Goal: Find specific page/section: Find specific page/section

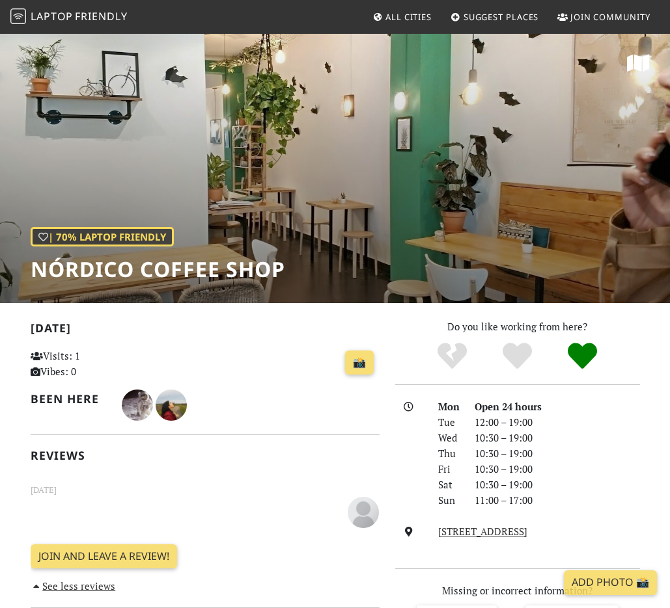
click at [406, 15] on span "All Cities" at bounding box center [408, 17] width 46 height 12
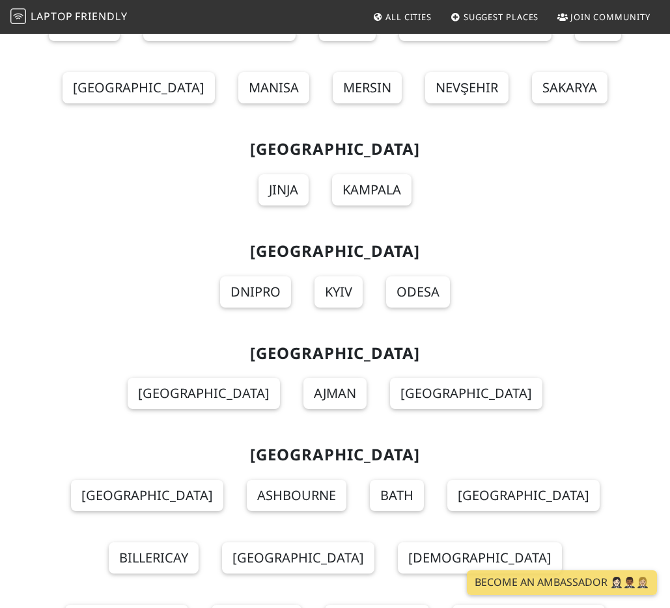
scroll to position [17641, 0]
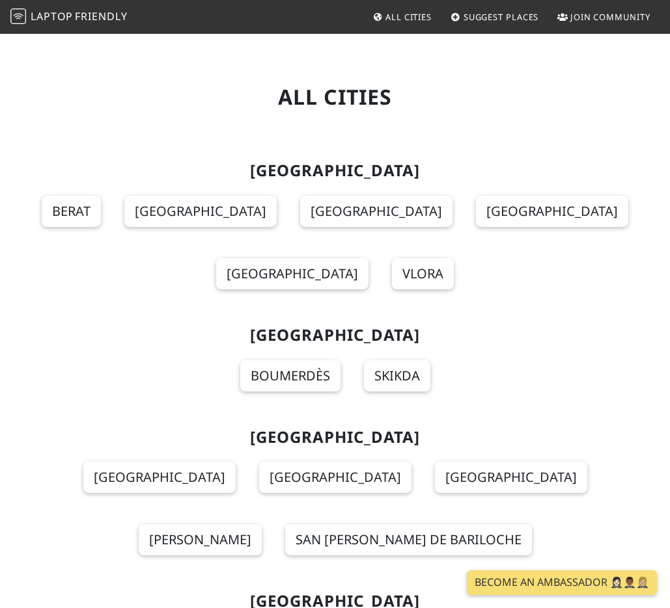
scroll to position [17635, 0]
